Goal: Feedback & Contribution: Contribute content

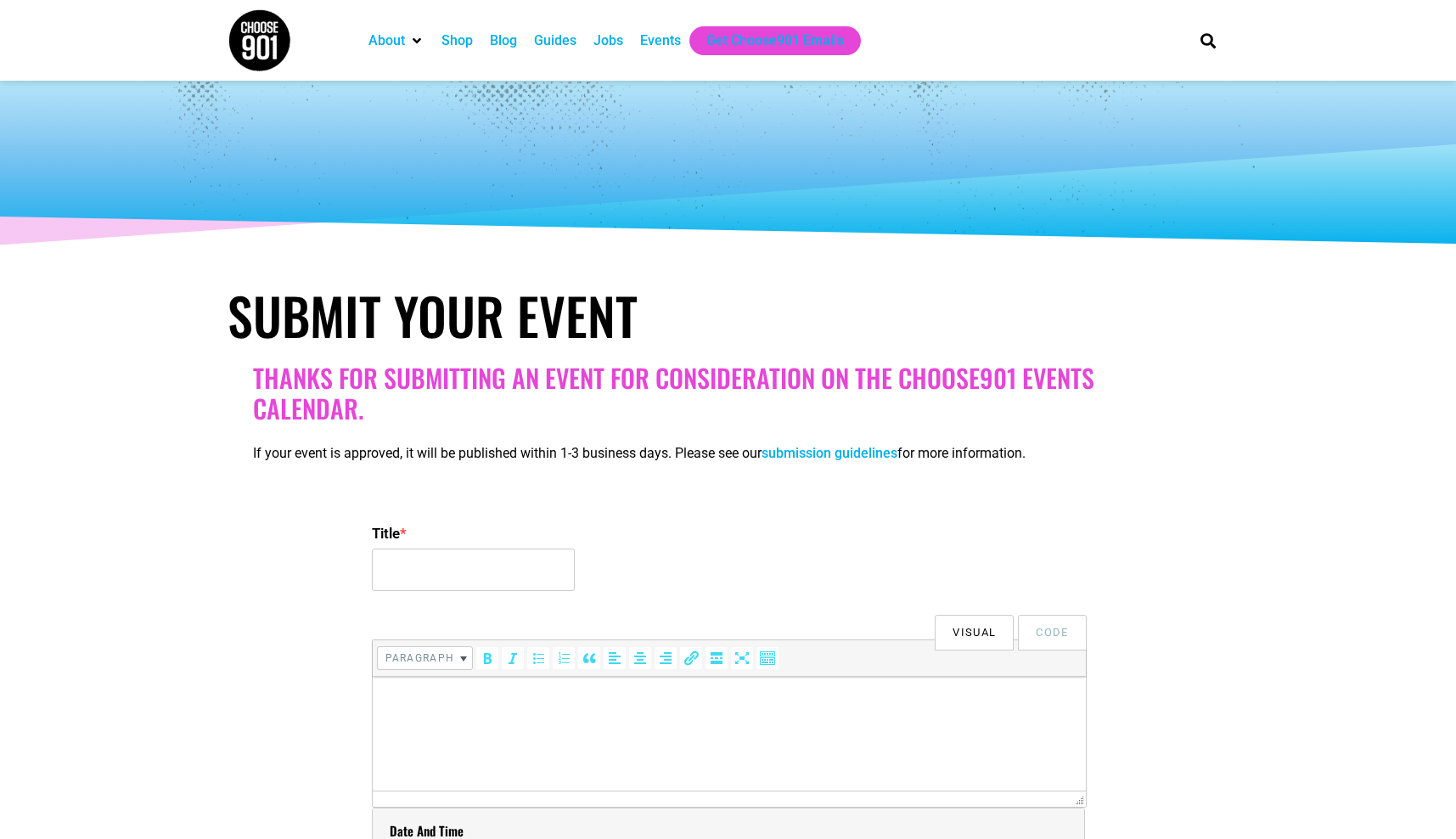
select select
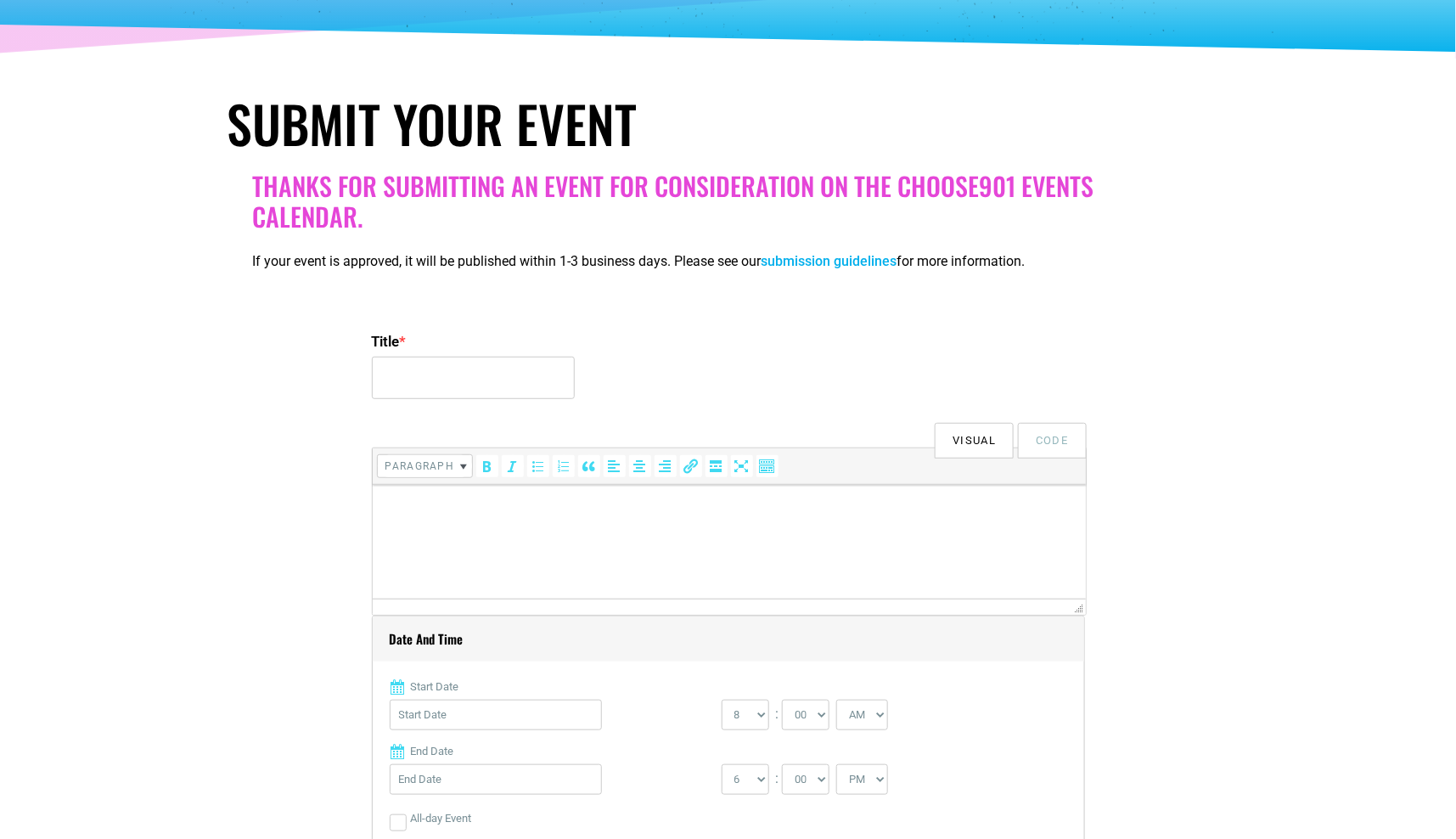
scroll to position [198, 0]
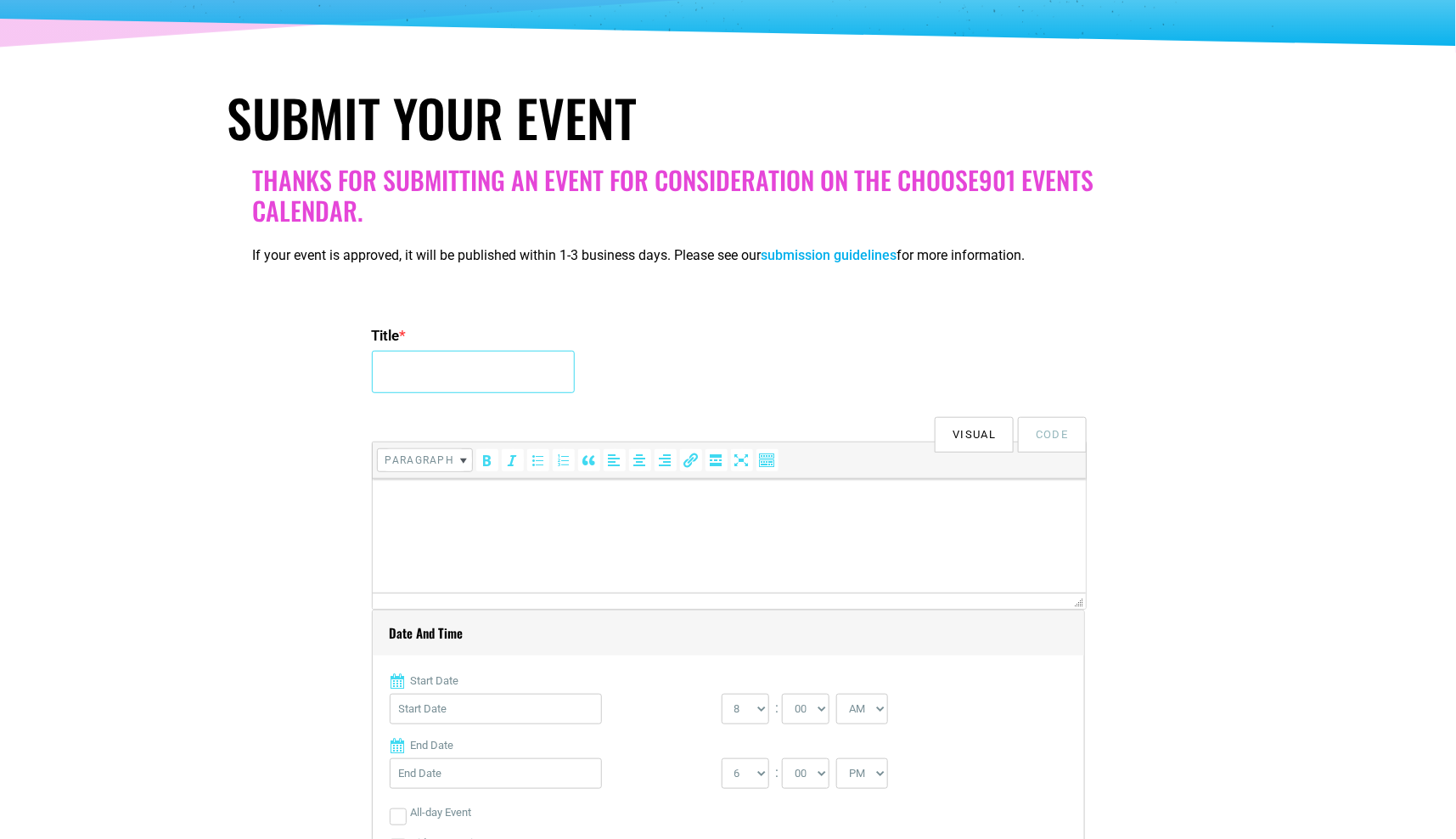
click at [500, 391] on input "Title *" at bounding box center [473, 371] width 203 height 43
paste input "Sunset Pilates & Deep Stretch at [PERSON_NAME] & Call Rooftop"
type input "Sunset Pilates & Deep Stretch at [PERSON_NAME] & Call Rooftop"
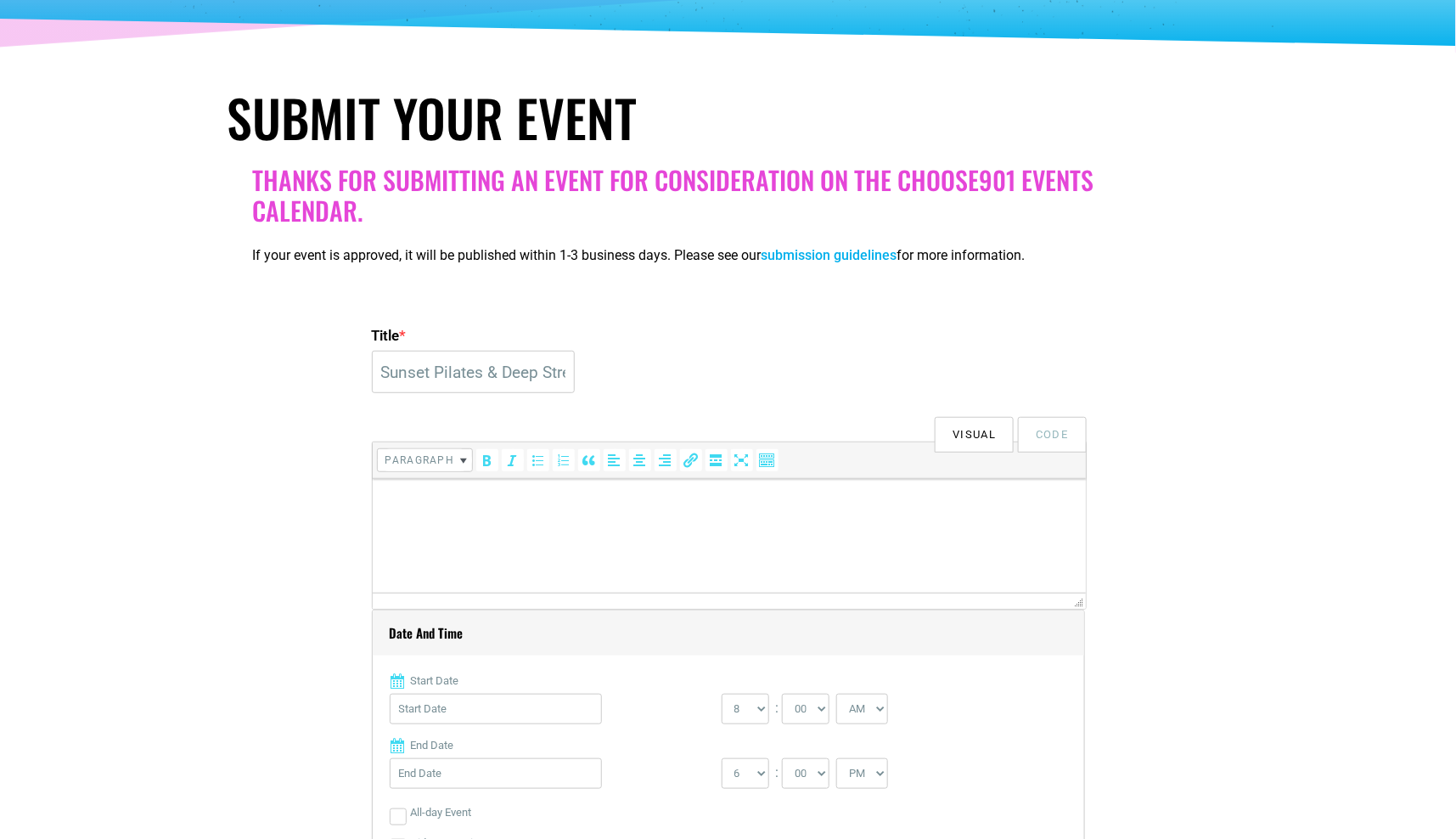
click at [392, 526] on html at bounding box center [728, 501] width 713 height 48
paste body
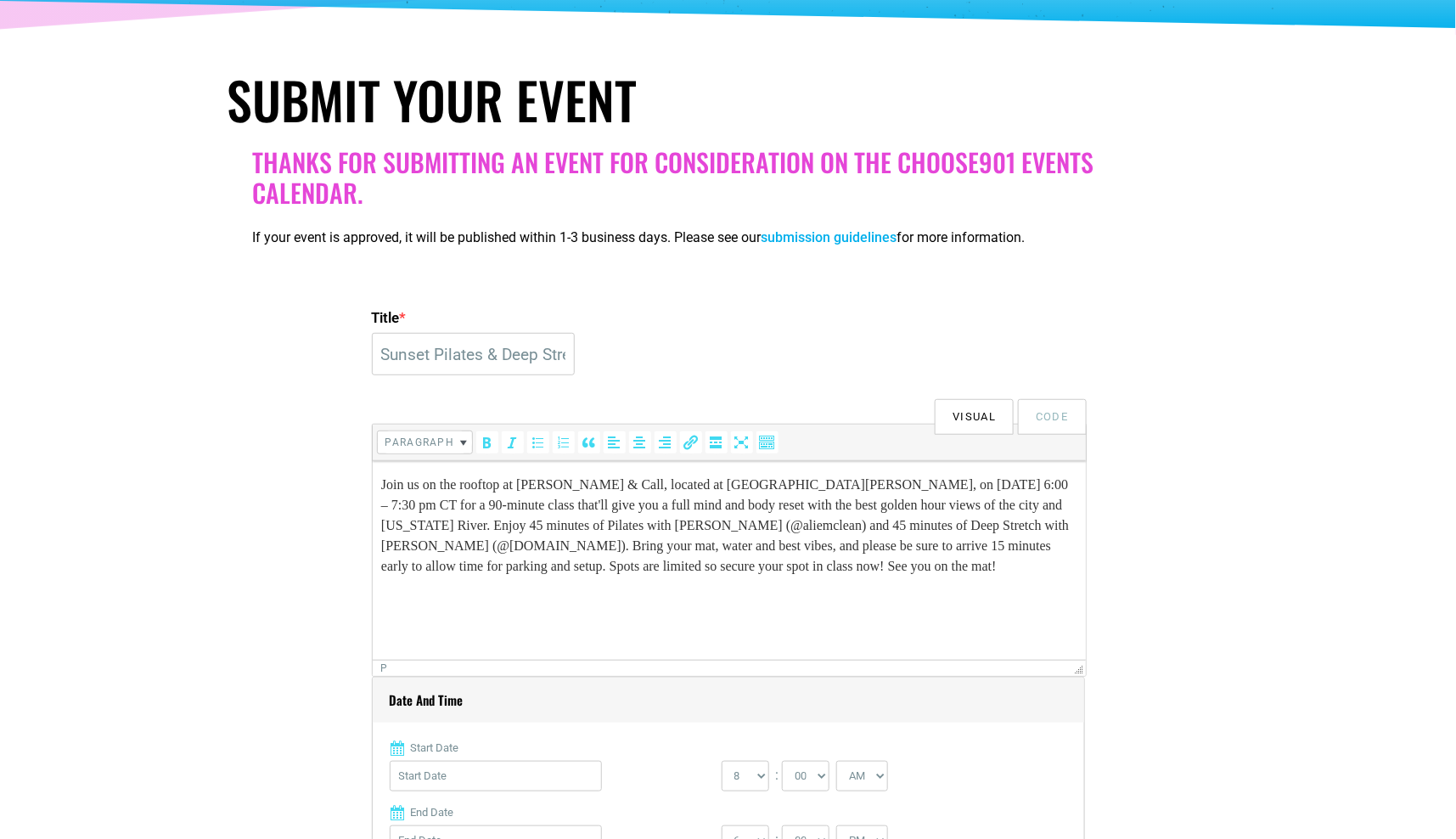
drag, startPoint x: 1078, startPoint y: 582, endPoint x: 1078, endPoint y: 677, distance: 95.0
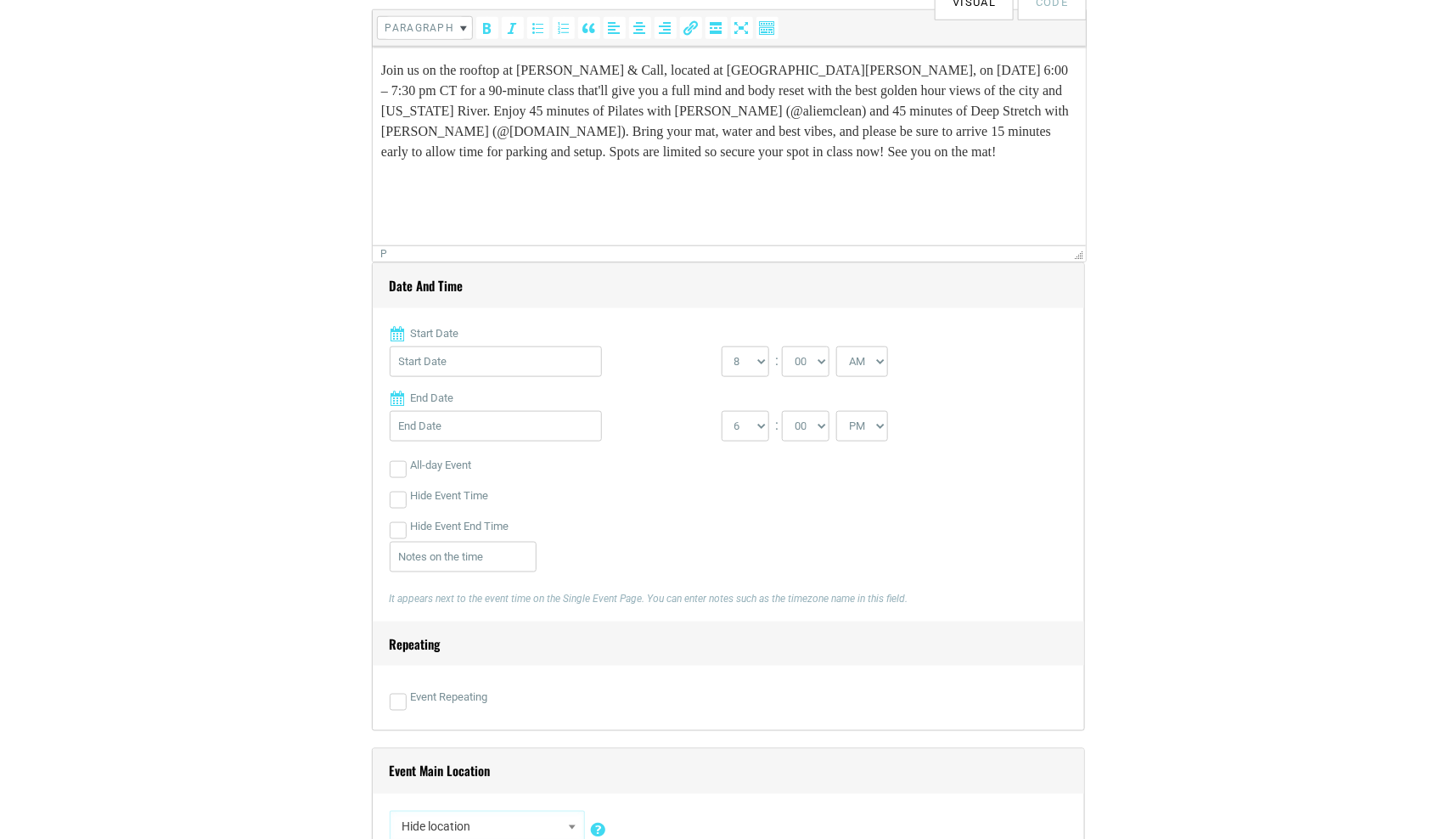
scroll to position [633, 0]
click at [454, 354] on input "Start Date" at bounding box center [495, 358] width 213 height 30
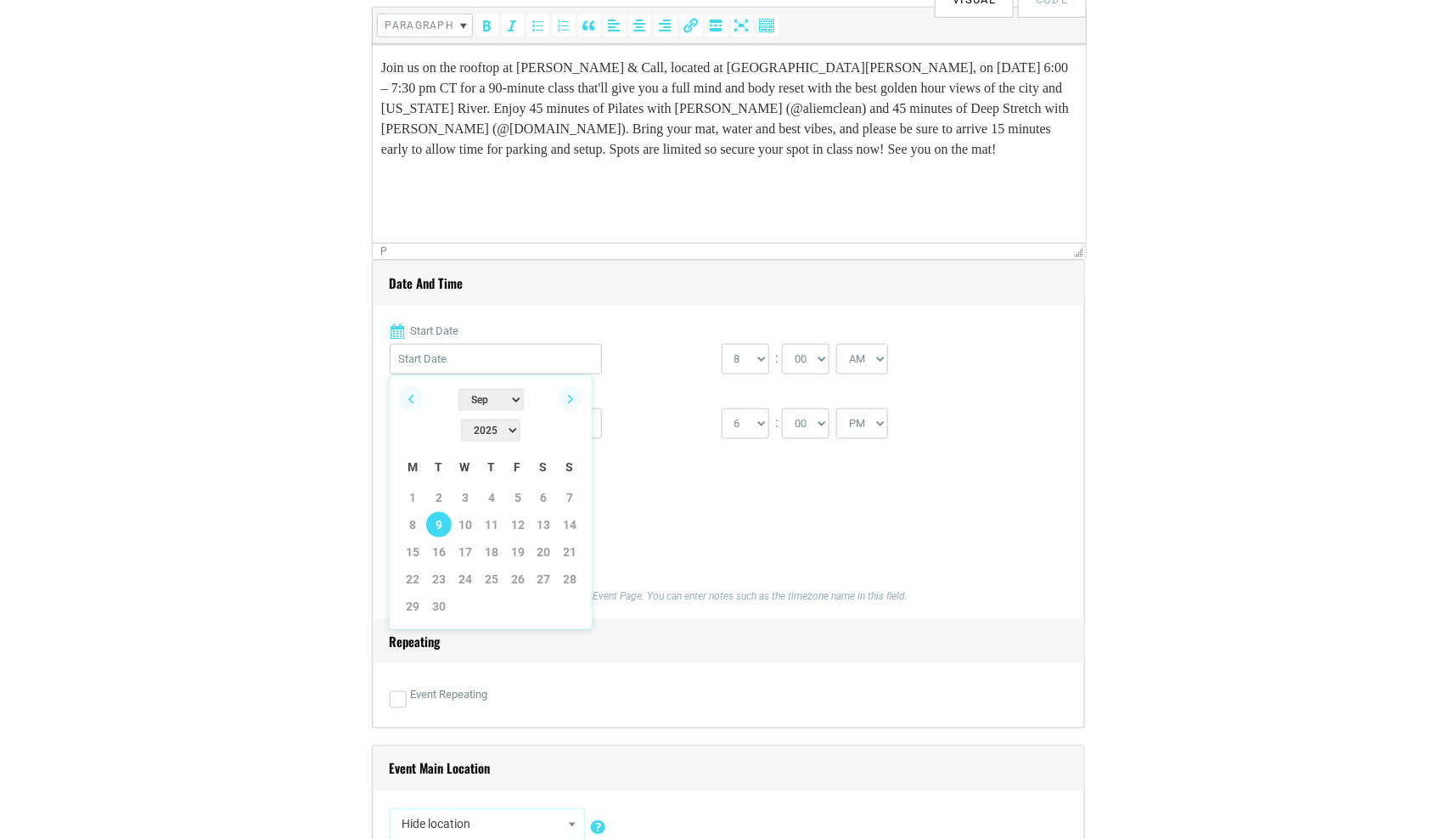
click at [443, 512] on link "9" at bounding box center [438, 524] width 25 height 25
type input "[DATE]"
click at [746, 363] on select "0 1 2 3 4 5 6 7 8 9 10 11 12" at bounding box center [745, 358] width 48 height 30
select select "6"
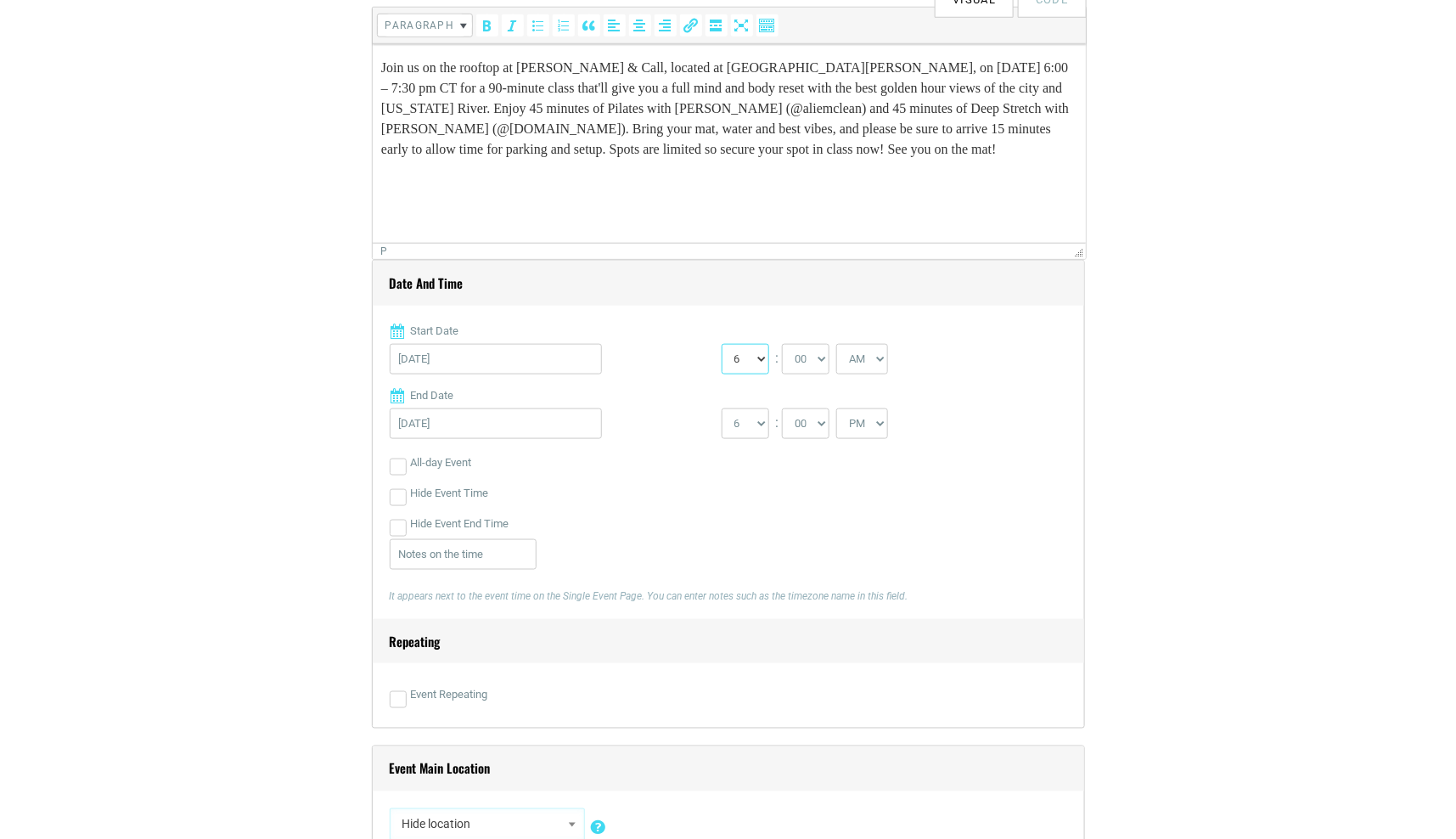
click at [722, 344] on select "0 1 2 3 4 5 6 7 8 9 10 11 12" at bounding box center [745, 358] width 48 height 30
click at [852, 364] on select "AM PM" at bounding box center [862, 358] width 52 height 30
select select "PM"
click at [840, 344] on select "AM PM" at bounding box center [862, 358] width 52 height 30
click at [768, 416] on select "1 2 3 4 5 6 7 8 9 10 11 12" at bounding box center [745, 423] width 48 height 30
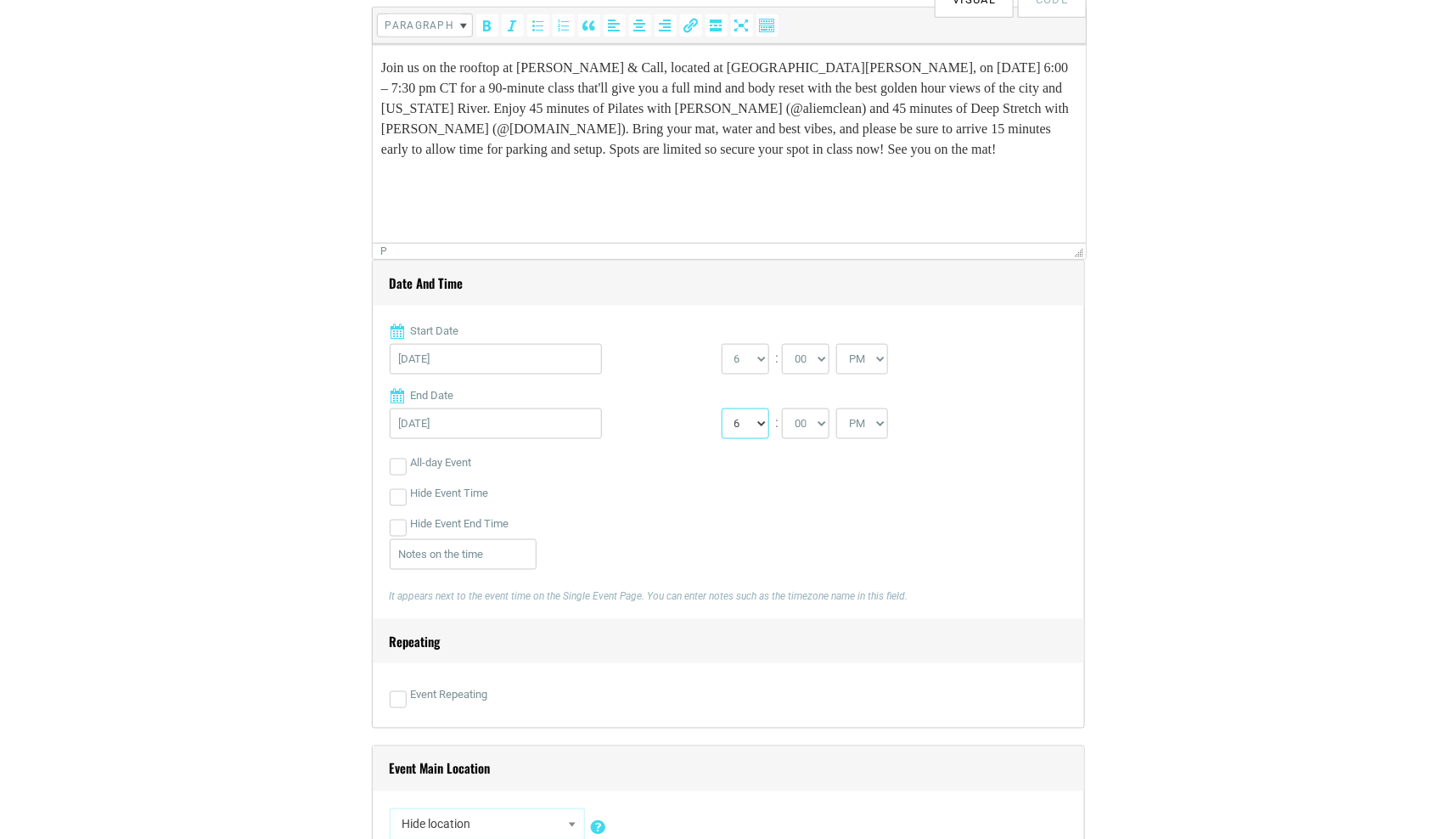
select select "7"
click at [722, 409] on select "1 2 3 4 5 6 7 8 9 10 11 12" at bounding box center [745, 423] width 48 height 30
click at [797, 427] on select "00 05 10 15 20 25 30 35 40 45 50 55" at bounding box center [805, 423] width 48 height 30
select select "30"
click at [784, 409] on select "00 05 10 15 20 25 30 35 40 45 50 55" at bounding box center [805, 423] width 48 height 30
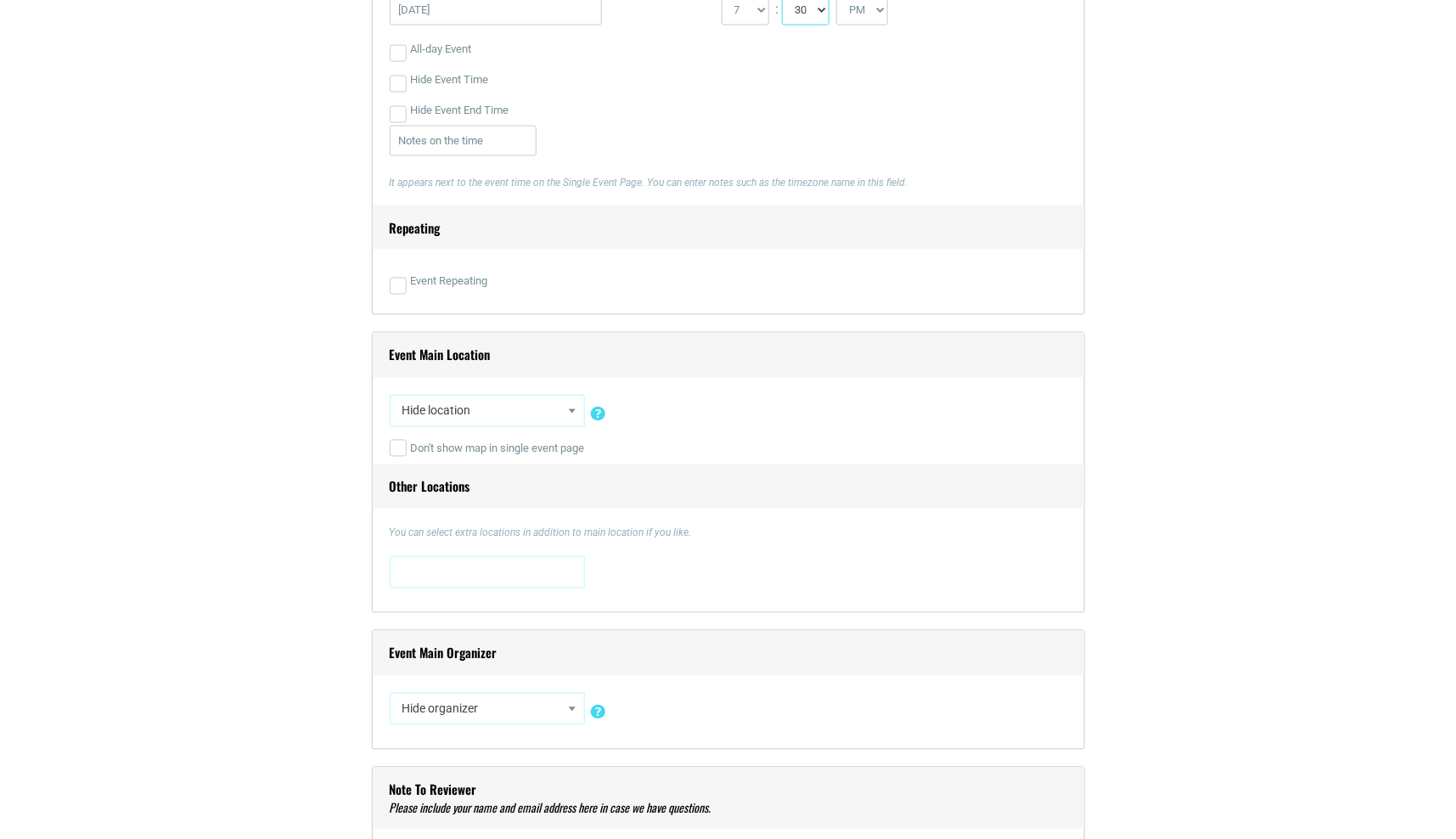
scroll to position [1046, 0]
click at [486, 405] on span "Hide location" at bounding box center [487, 410] width 183 height 30
type input "bec"
select select "2322"
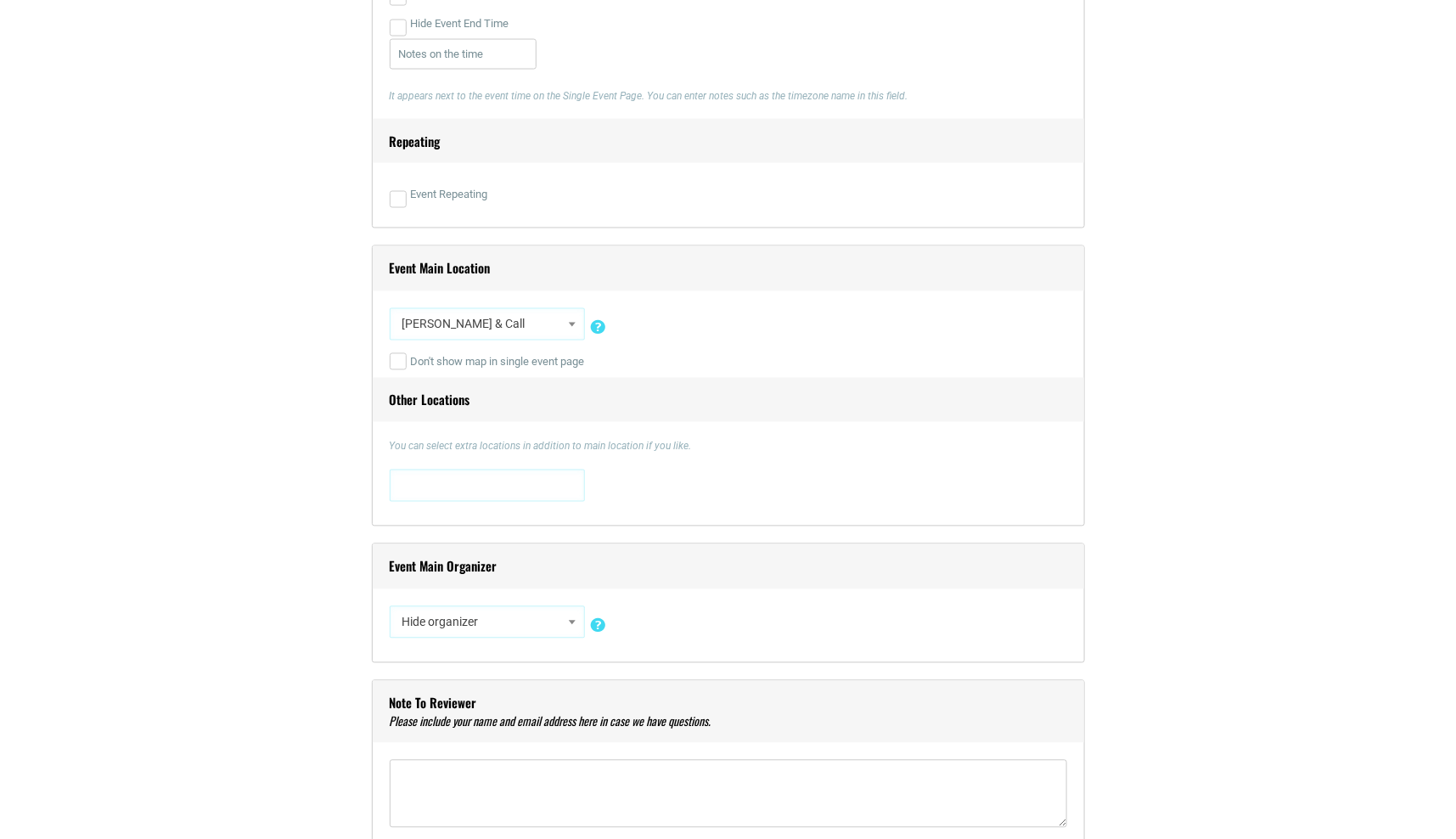
scroll to position [1136, 0]
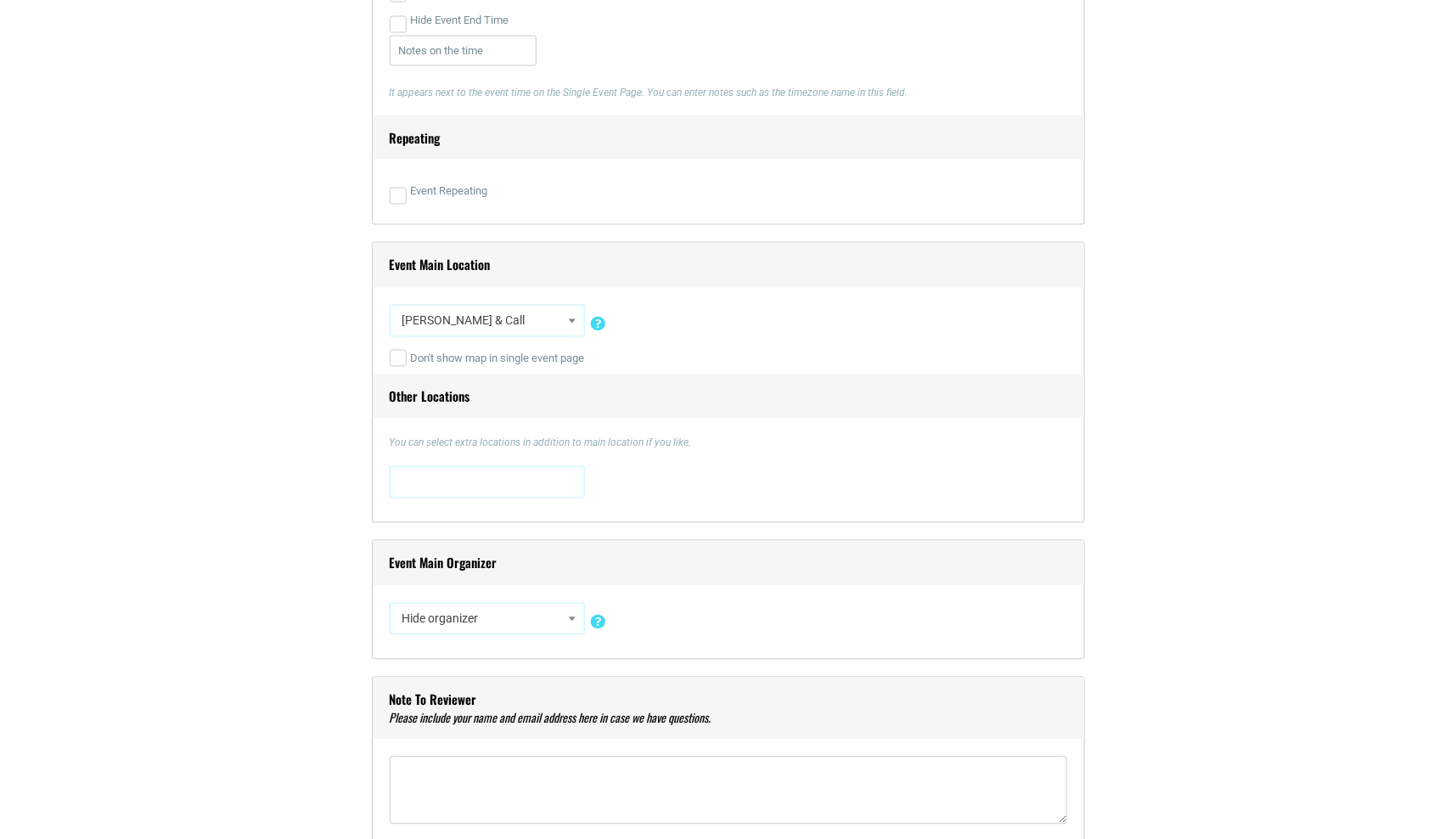
click at [447, 488] on span at bounding box center [487, 480] width 183 height 27
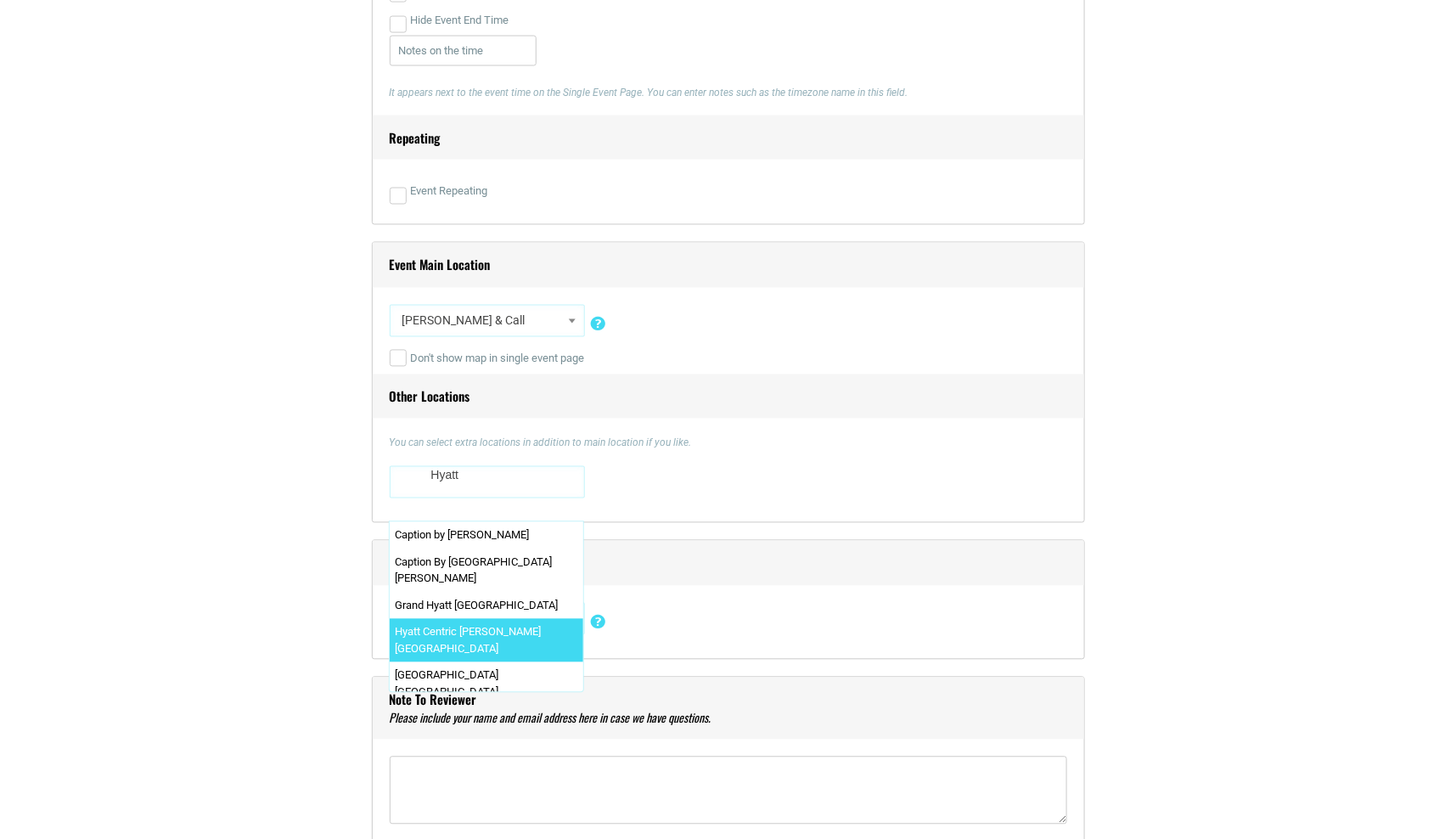
type textarea "Hyatt"
select select "3922"
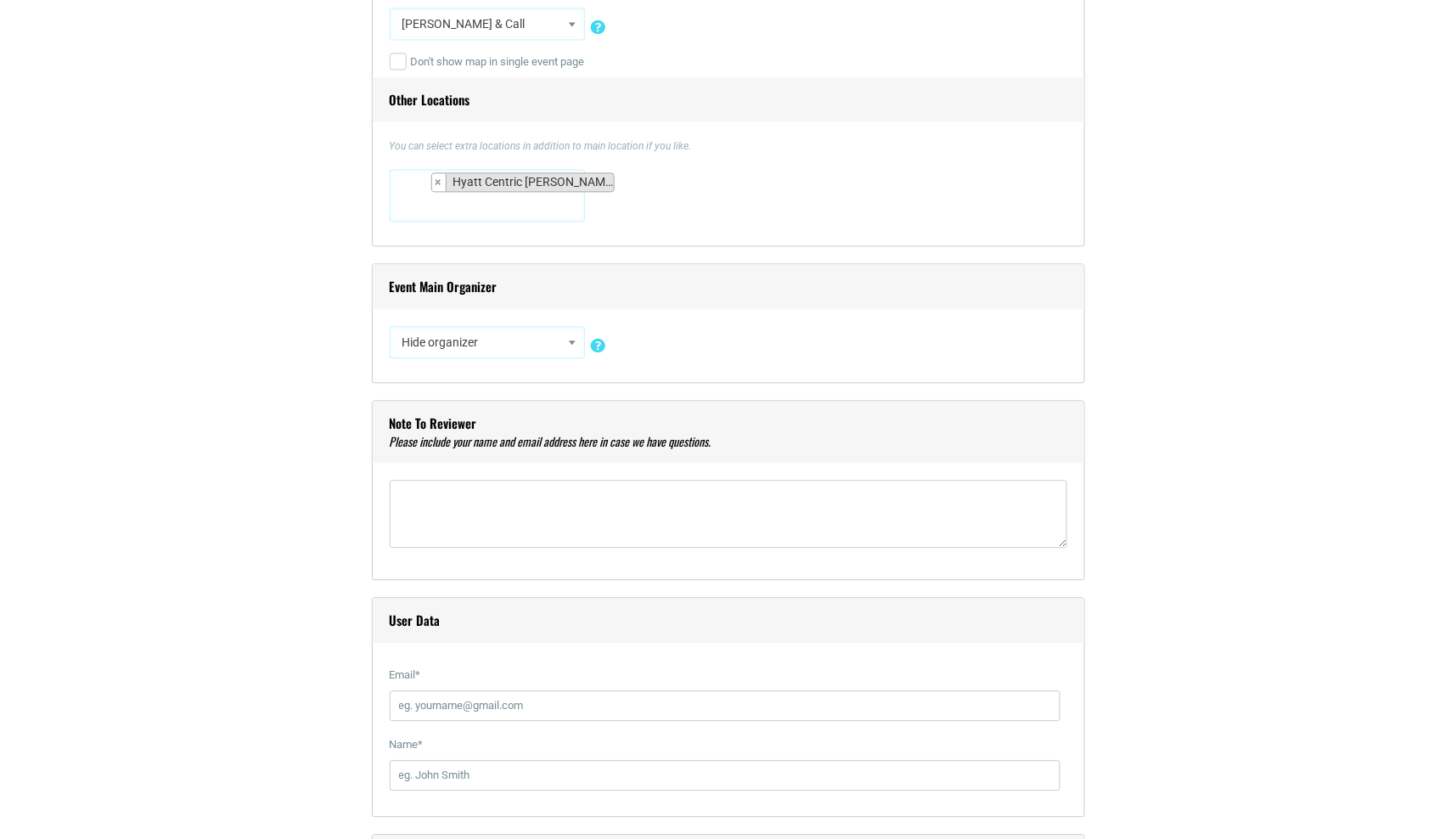
scroll to position [1458, 0]
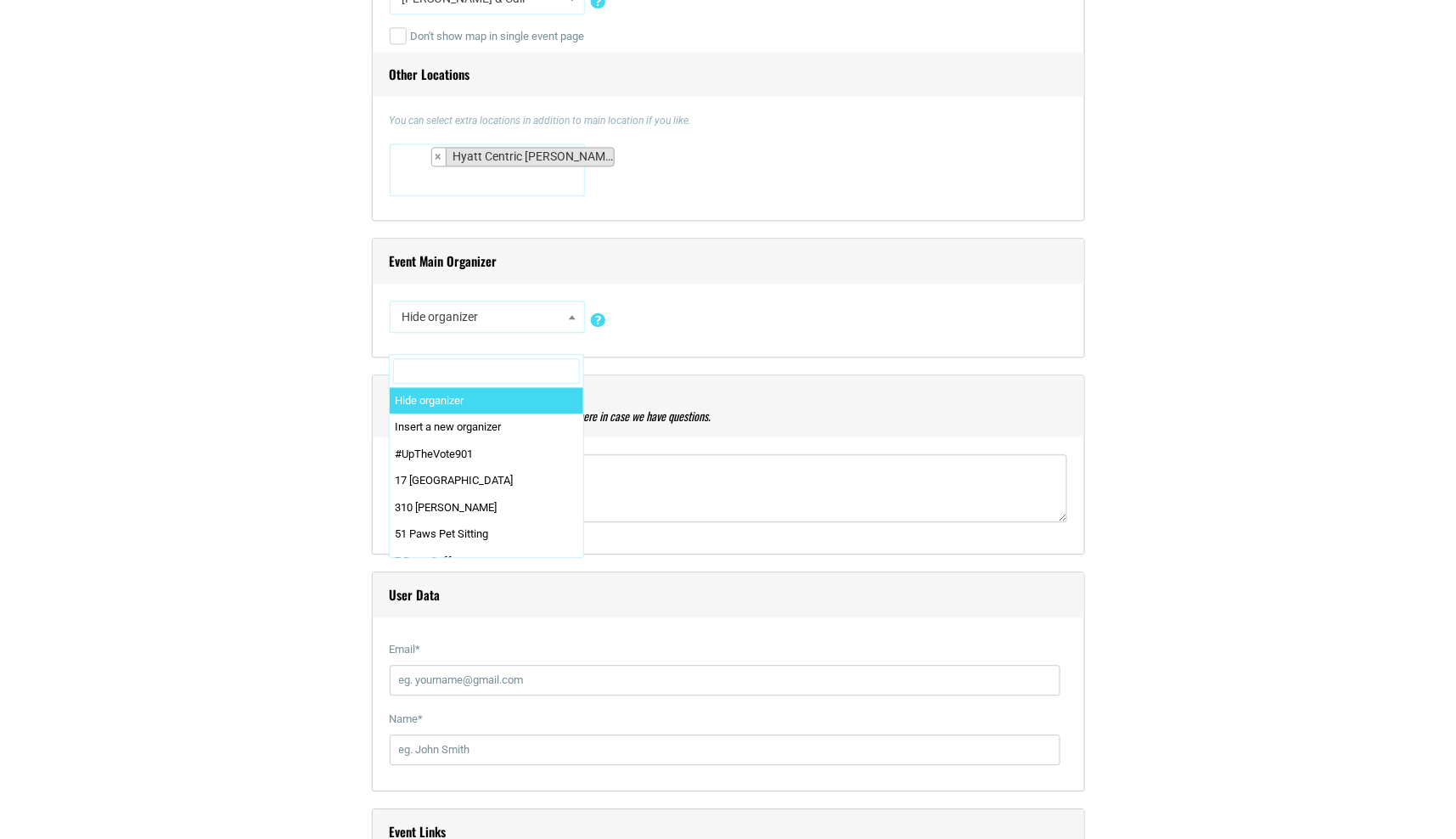
click at [450, 305] on span "Hide organizer" at bounding box center [487, 316] width 183 height 30
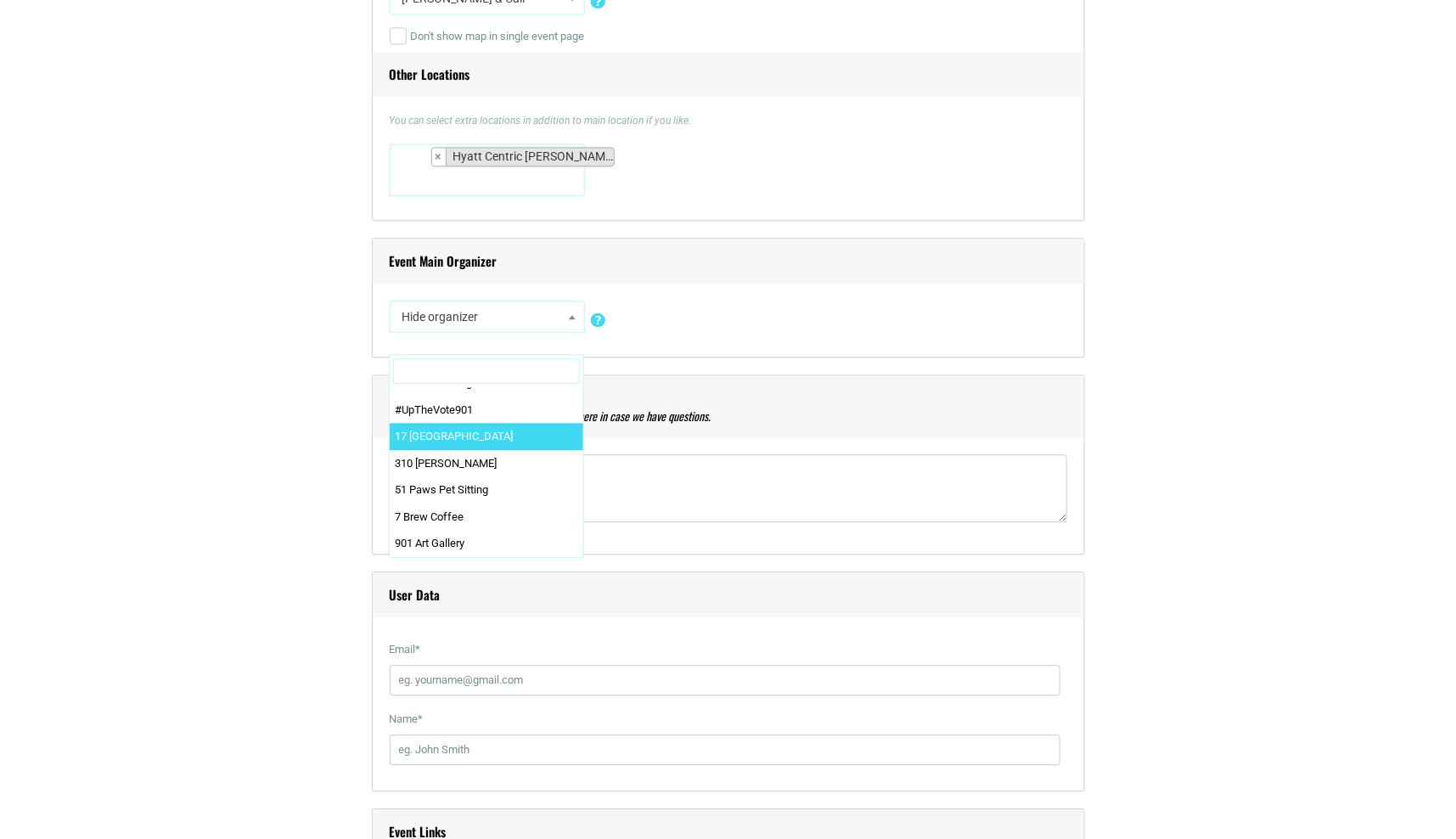
click at [254, 397] on div "Title * Sunset Pilates & Deep Stretch at [PERSON_NAME] & Call Rooftop Visual Co…" at bounding box center [728, 681] width 1001 height 3311
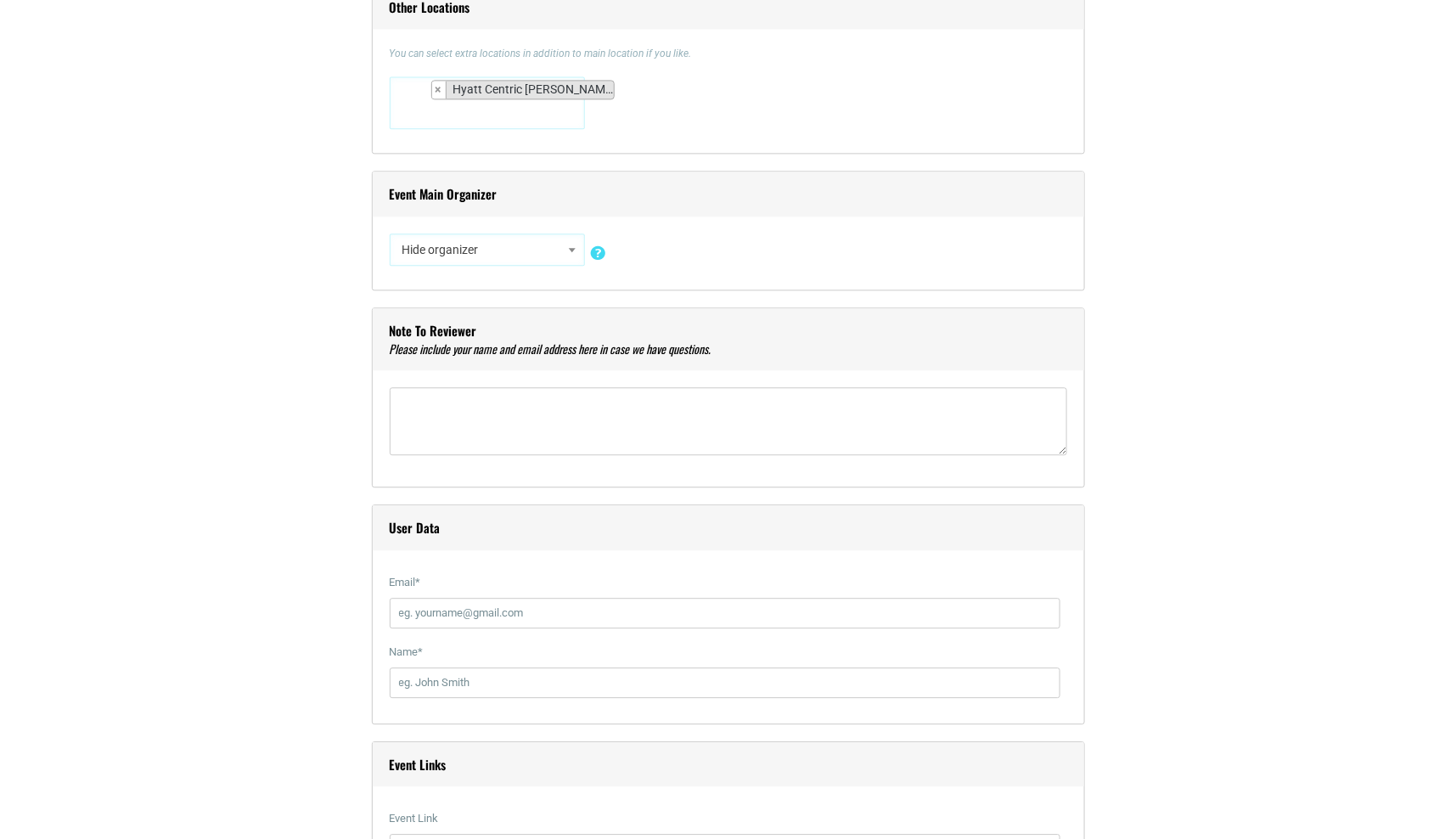
scroll to position [1539, 0]
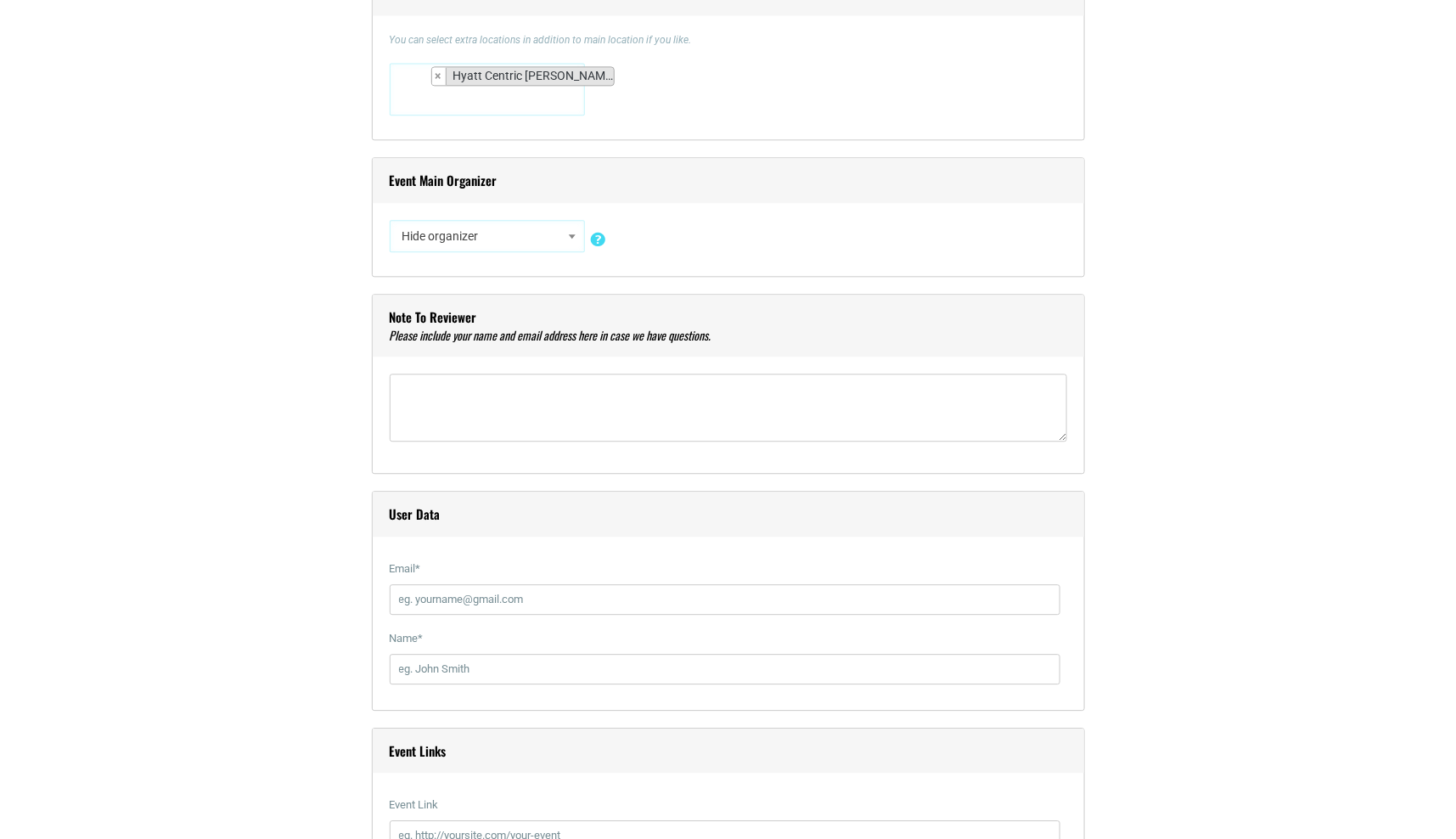
click at [263, 442] on div "Title * Sunset Pilates & Deep Stretch at [PERSON_NAME] & Call Rooftop Visual Co…" at bounding box center [728, 600] width 1001 height 3311
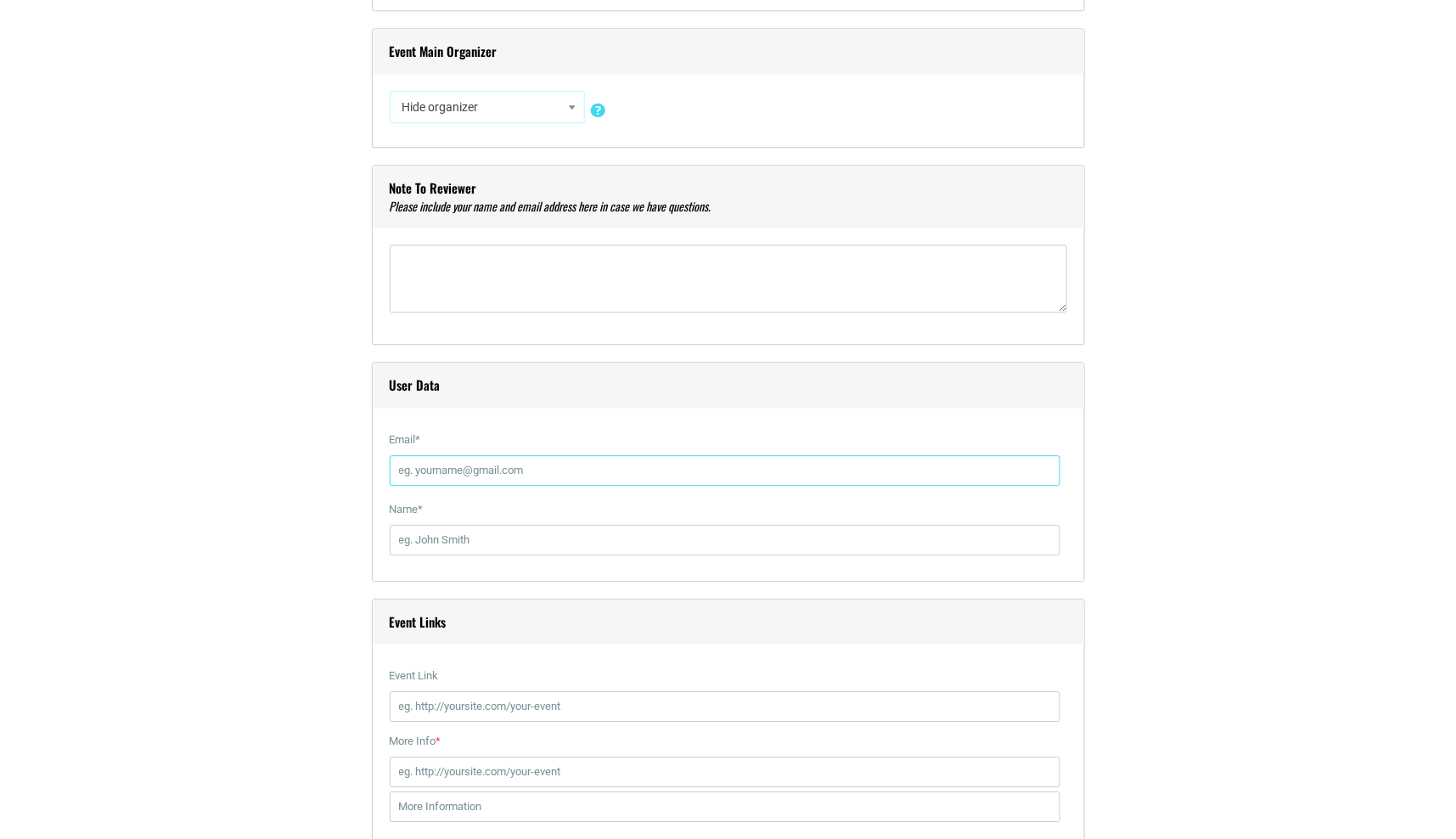
click at [453, 466] on input "Email *" at bounding box center [725, 469] width 671 height 30
type input "[EMAIL_ADDRESS][DOMAIN_NAME]"
click at [503, 527] on input "Name *" at bounding box center [725, 540] width 671 height 30
type input "[PERSON_NAME]"
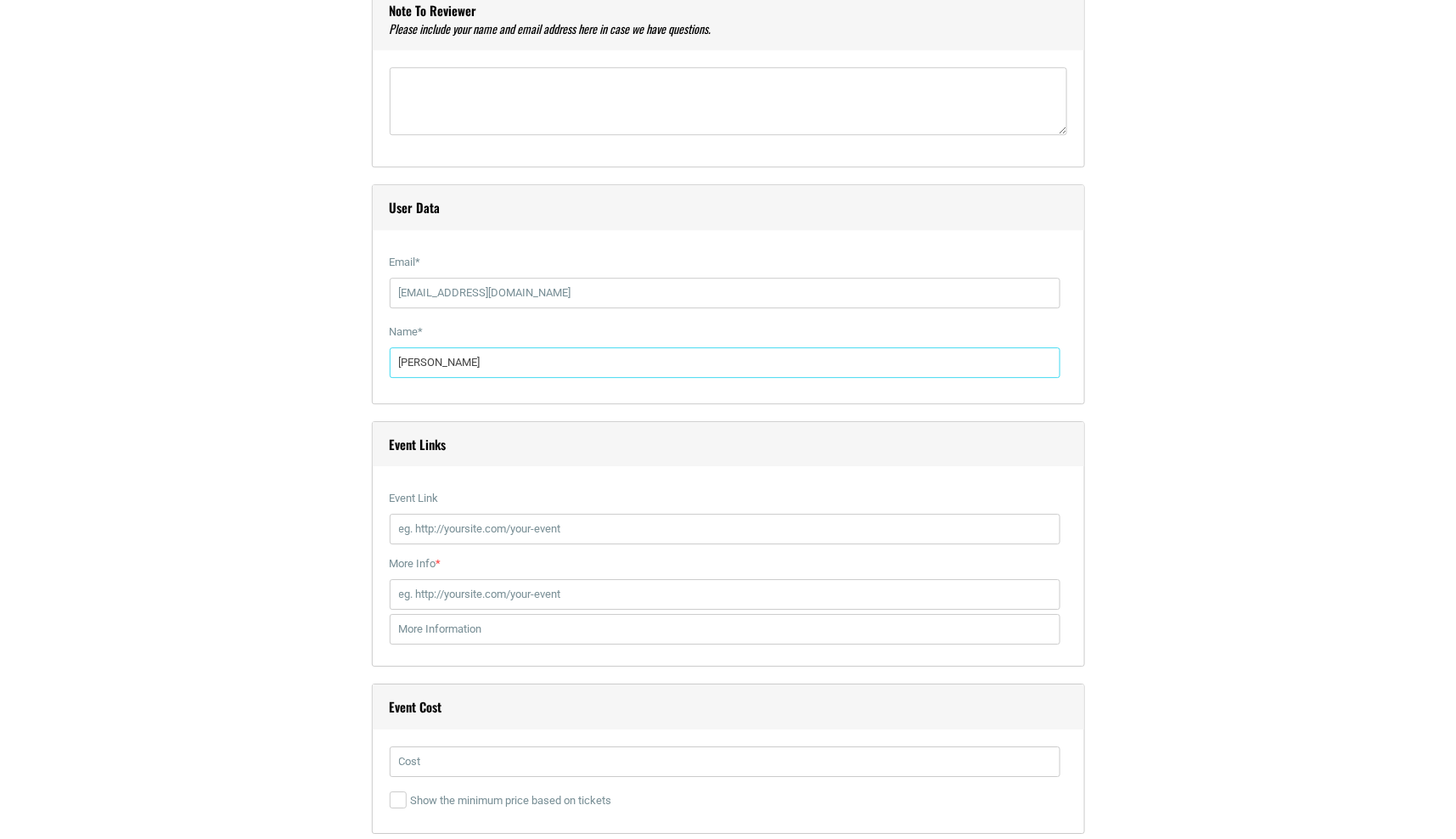
scroll to position [1849, 0]
click at [468, 527] on input "Event Link" at bounding box center [725, 525] width 671 height 30
paste input "[URL][DOMAIN_NAME]"
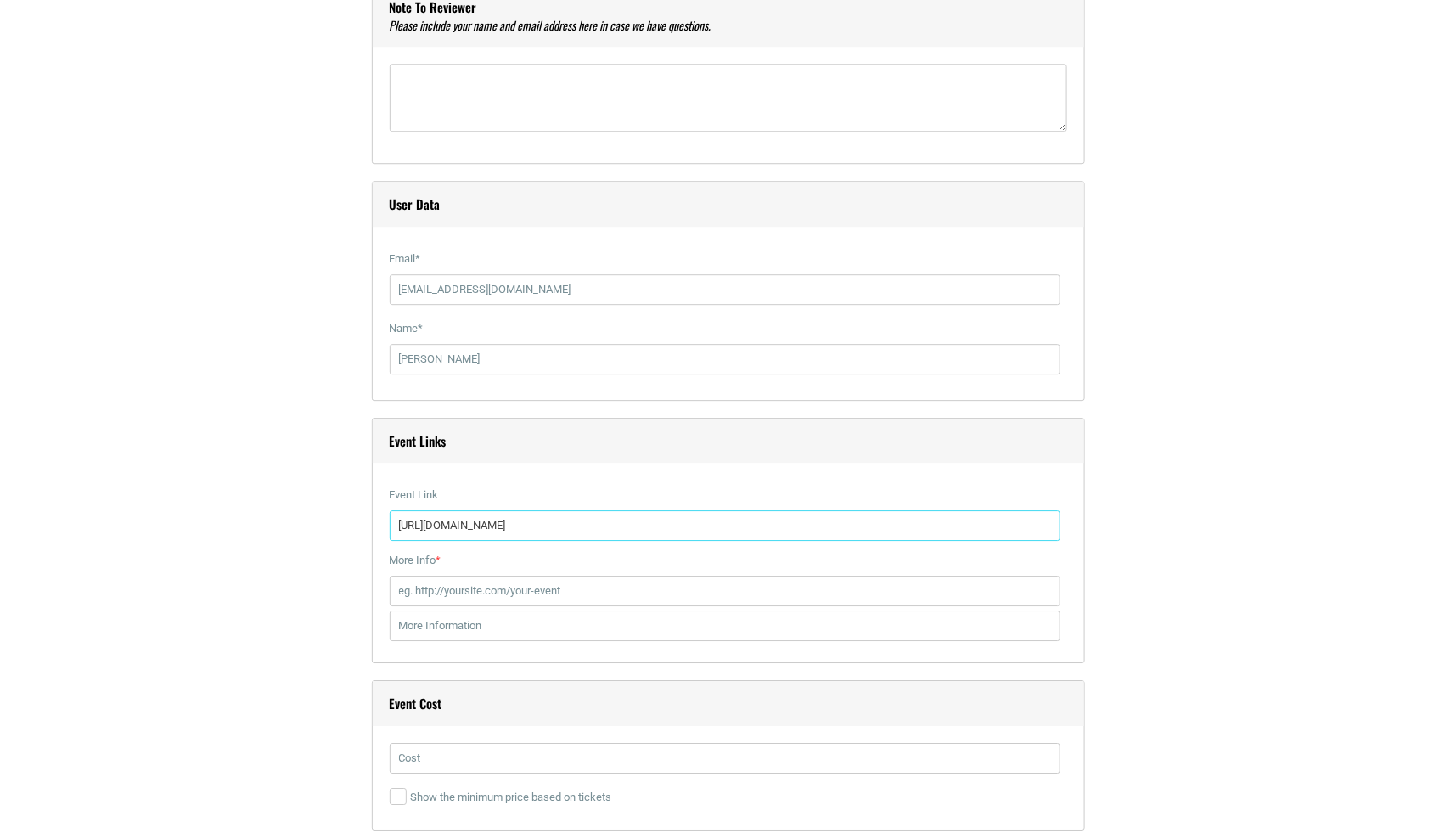
type input "[URL][DOMAIN_NAME]"
click at [444, 585] on input "More Info *" at bounding box center [725, 590] width 671 height 30
paste input "[URL][DOMAIN_NAME]"
type input "[URL][DOMAIN_NAME]"
click at [293, 618] on div "Title * Sunset Pilates & Deep Stretch at [PERSON_NAME] & Call Rooftop Visual Co…" at bounding box center [728, 291] width 1001 height 3311
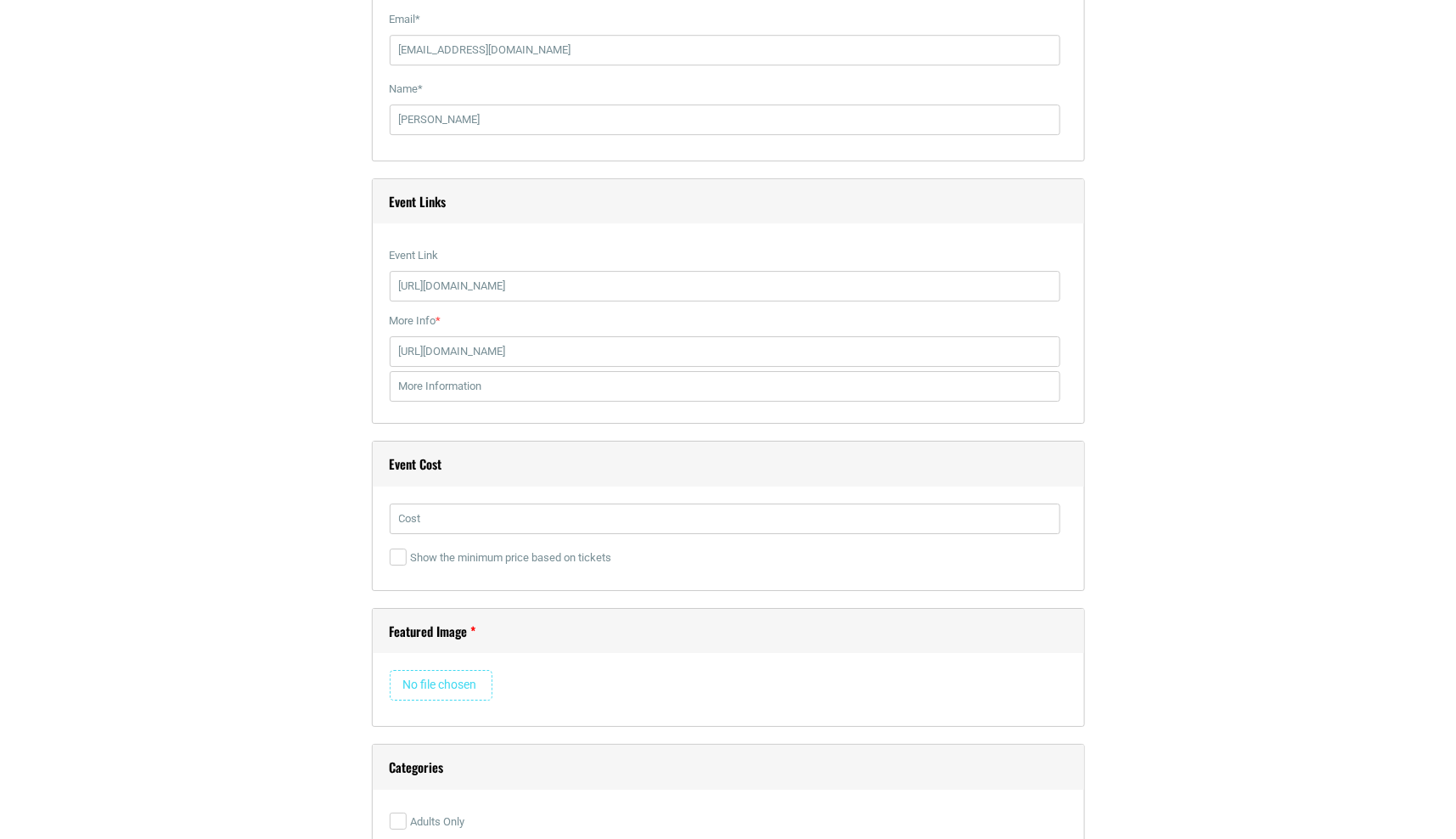
scroll to position [2093, 0]
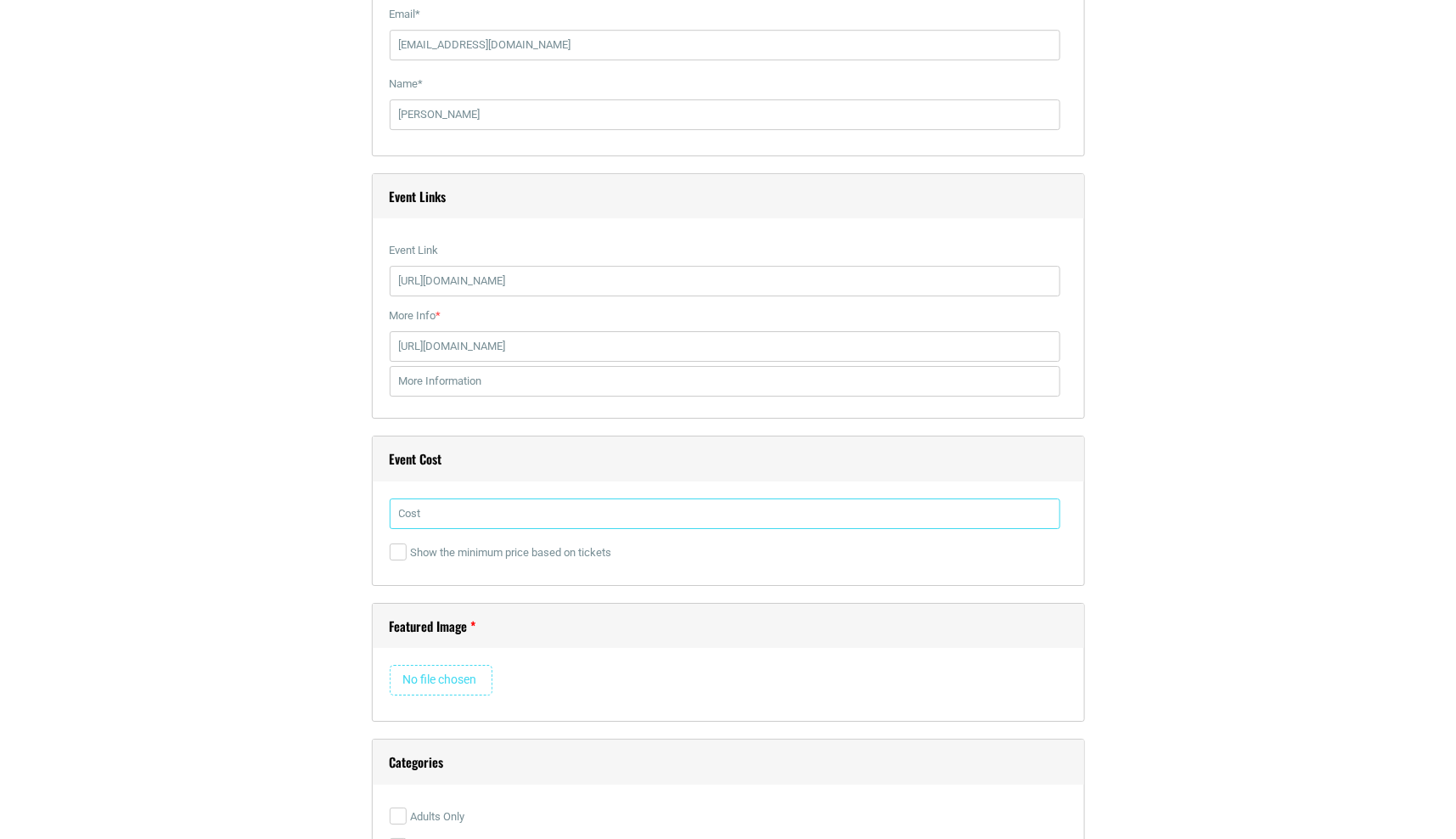
click at [456, 508] on input "text" at bounding box center [725, 513] width 671 height 30
type input "$24 per person"
click at [316, 542] on div "Title * Sunset Pilates & Deep Stretch at [PERSON_NAME] & Call Rooftop Visual Co…" at bounding box center [728, 46] width 1001 height 3311
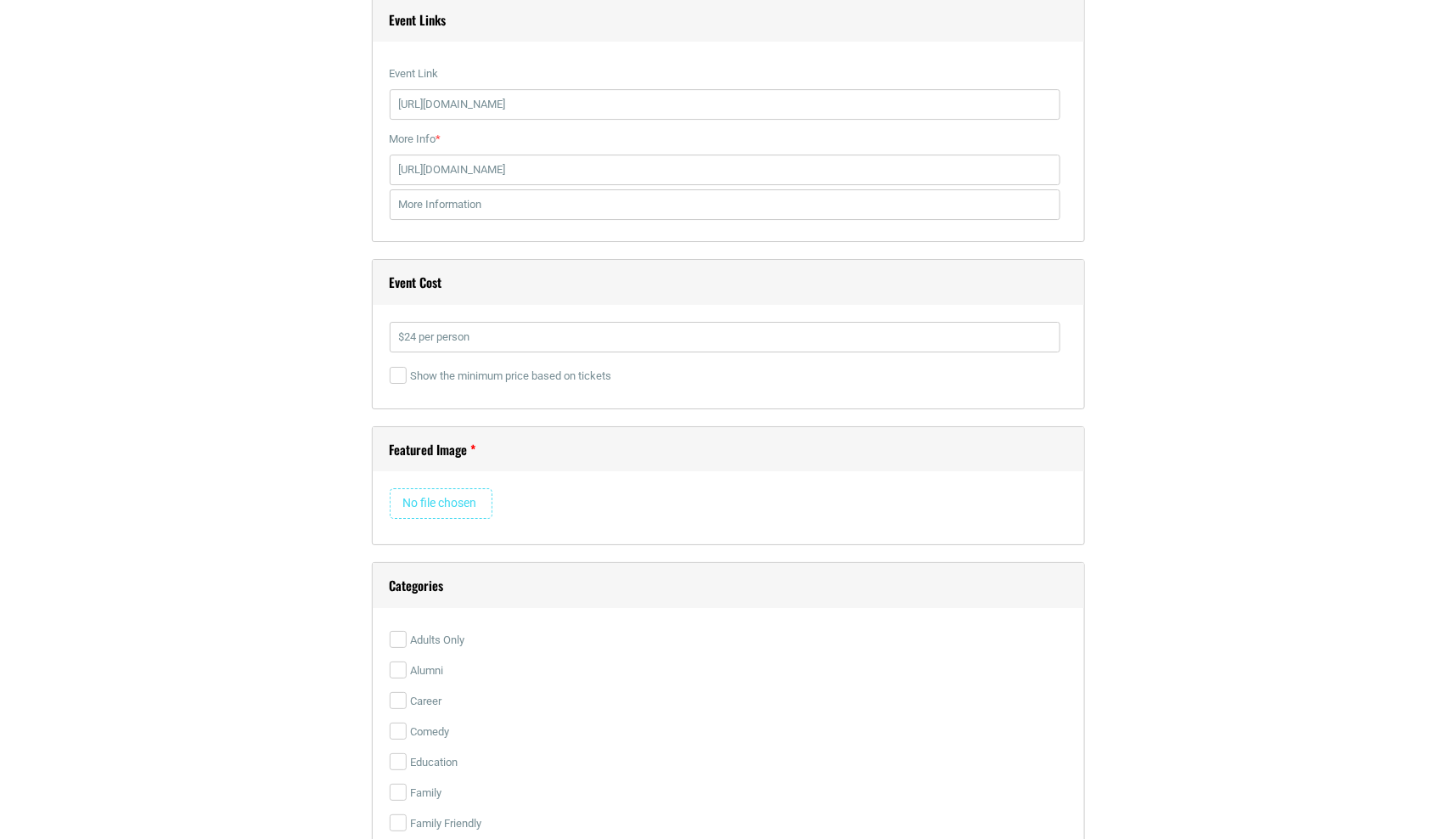
scroll to position [2271, 0]
click at [417, 504] on input "file" at bounding box center [441, 502] width 102 height 30
type input "C:\fakepath\beckandcall-rooftop.jpg"
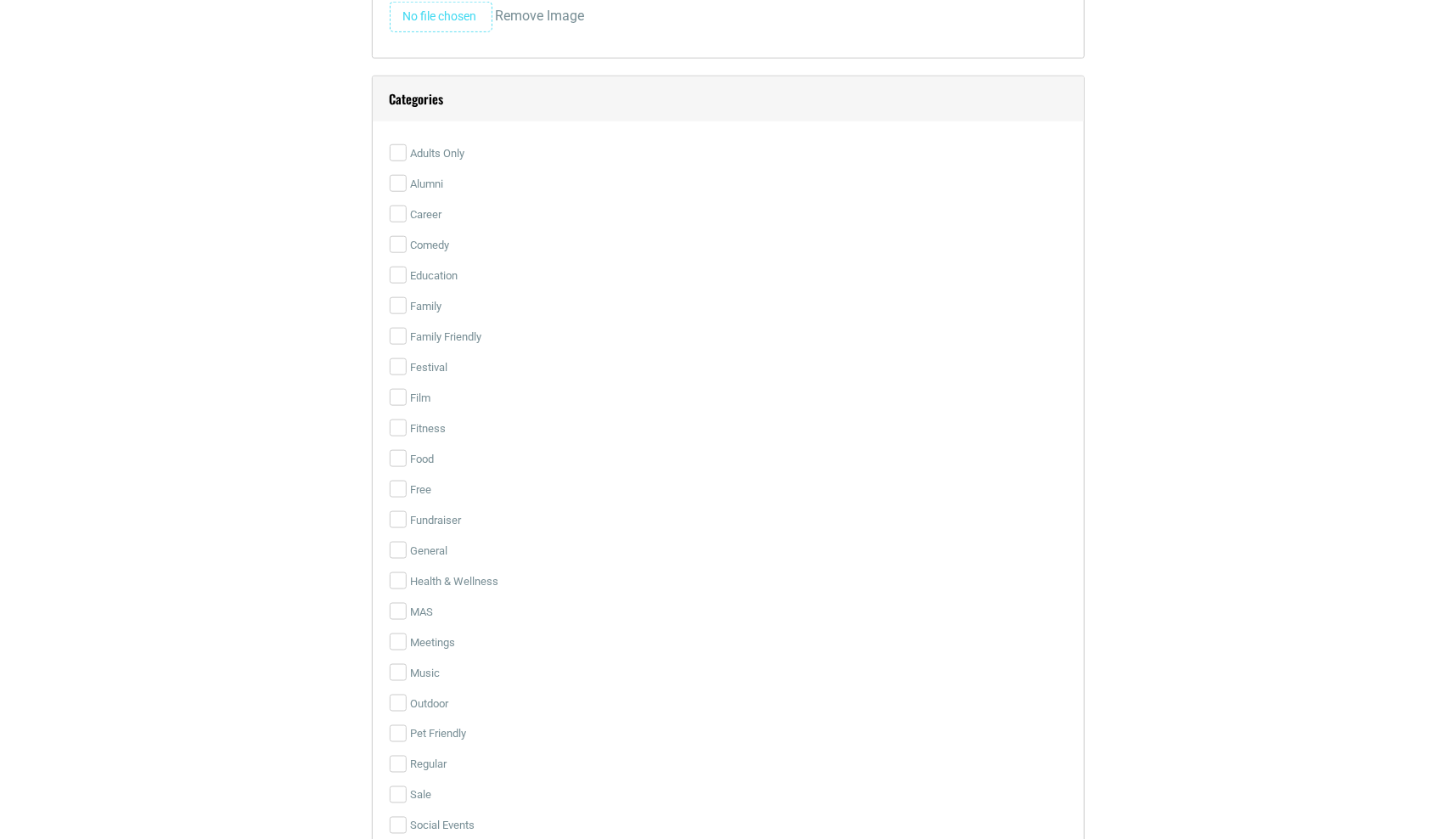
scroll to position [3217, 0]
click at [402, 416] on input "Fitness" at bounding box center [398, 424] width 17 height 17
checkbox input "true"
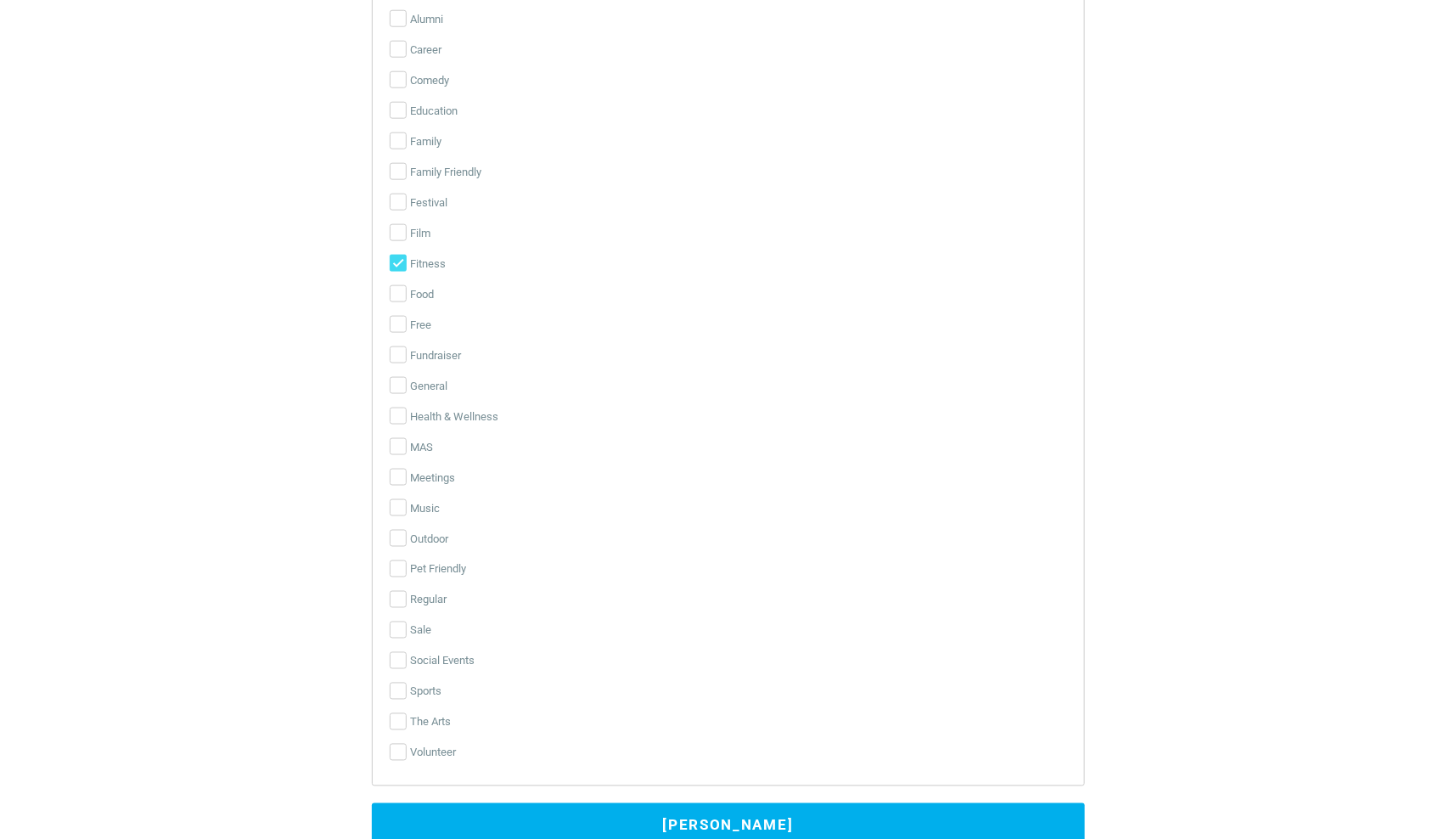
scroll to position [3379, 0]
click at [400, 406] on input "Health & Wellness" at bounding box center [398, 415] width 17 height 17
checkbox input "true"
click at [396, 529] on input "Outdoor" at bounding box center [398, 536] width 17 height 17
checkbox input "true"
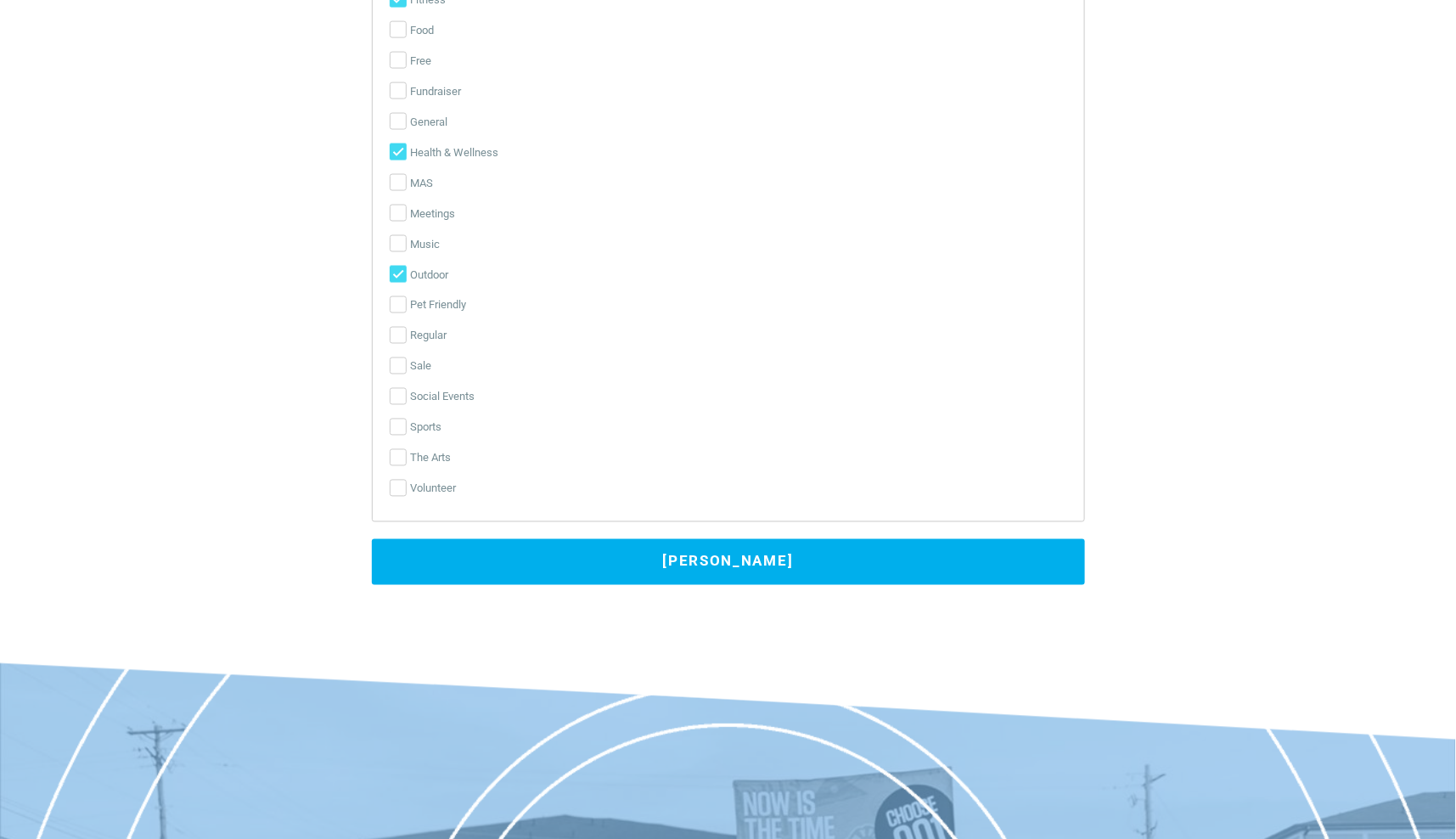
click at [555, 543] on button "[PERSON_NAME]" at bounding box center [728, 561] width 713 height 46
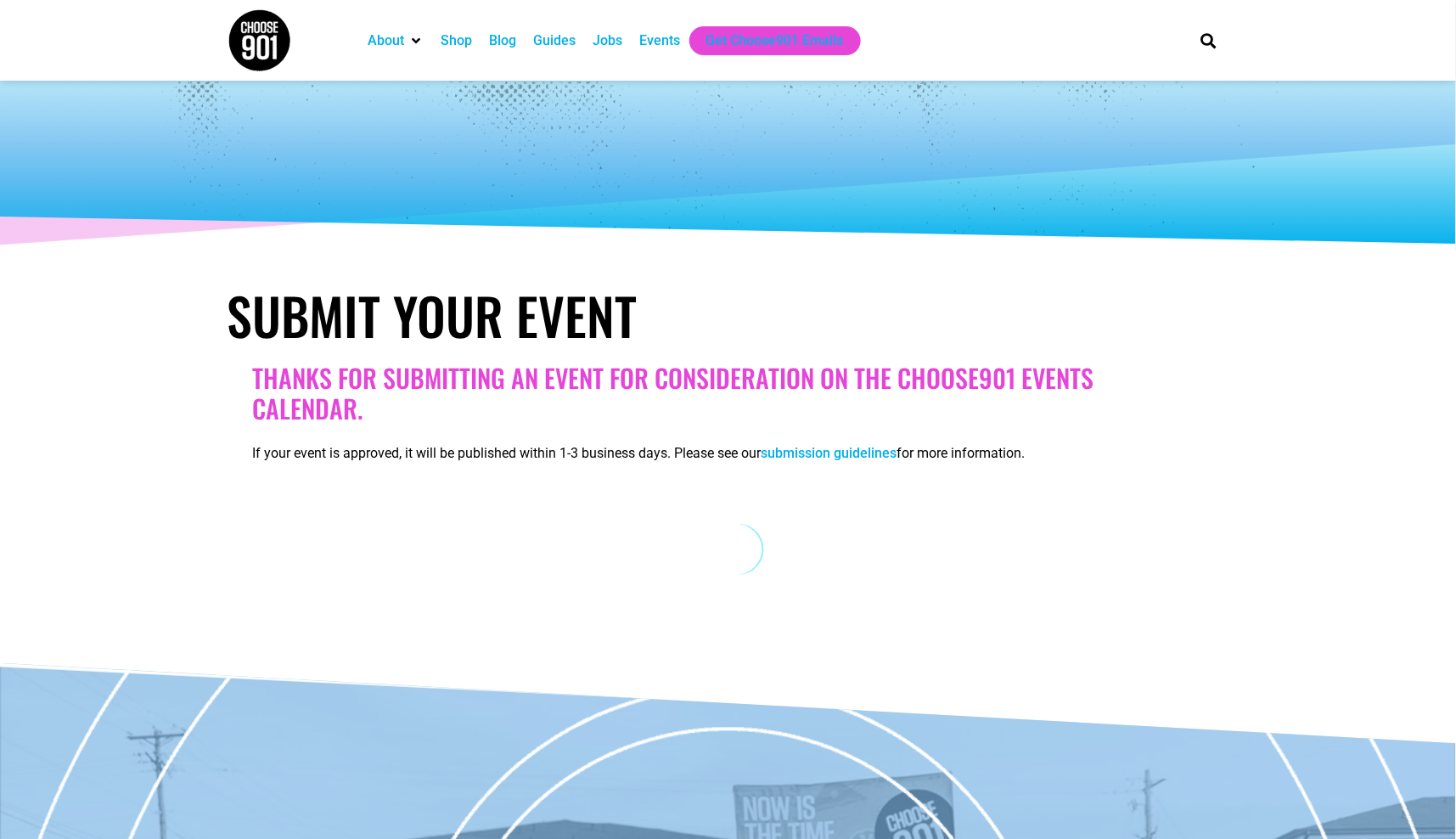
scroll to position [358, 0]
